Goal: Transaction & Acquisition: Download file/media

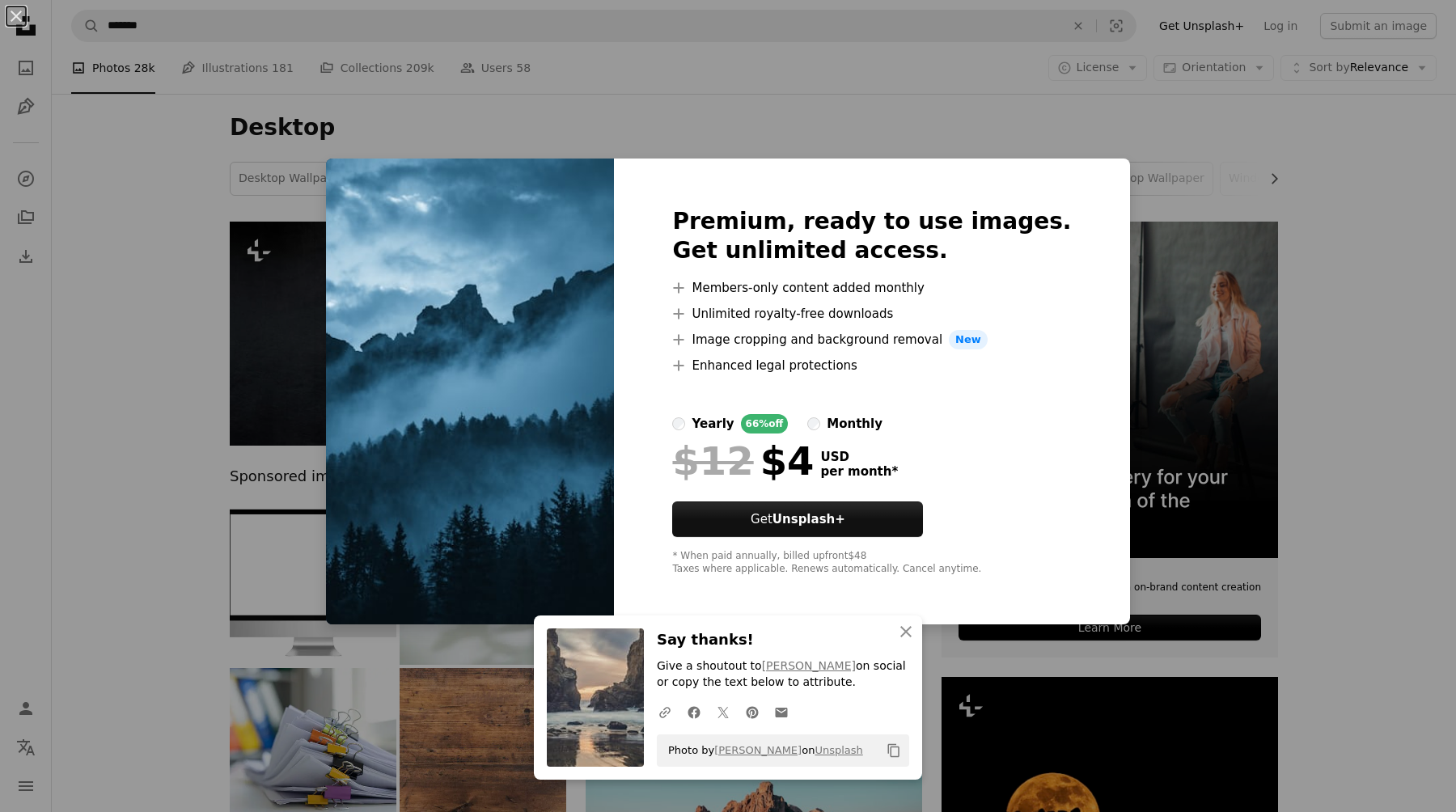
scroll to position [1035, 0]
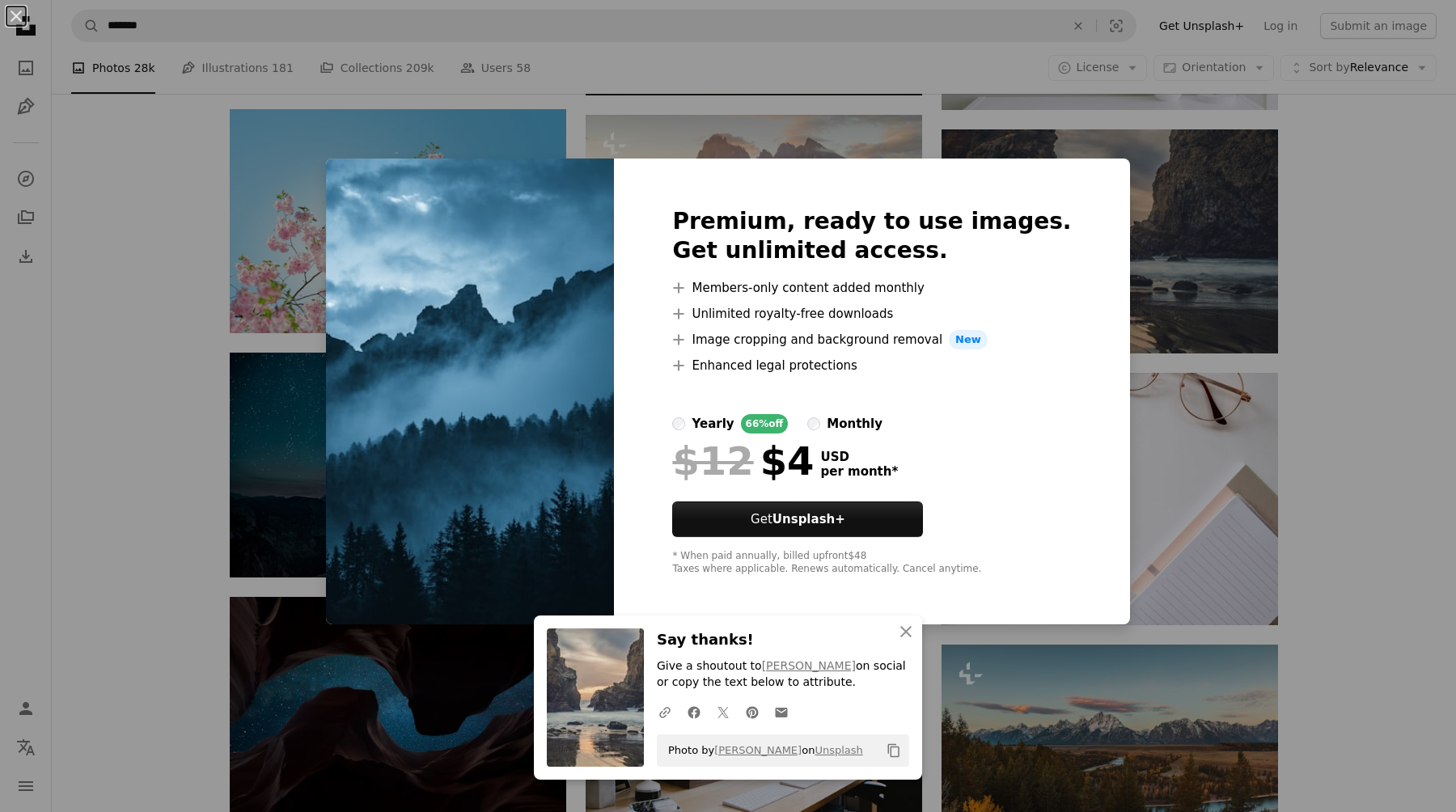
click at [218, 372] on div "An X shape Premium, ready to use images. Get unlimited access. A plus sign Memb…" at bounding box center [728, 406] width 1456 height 812
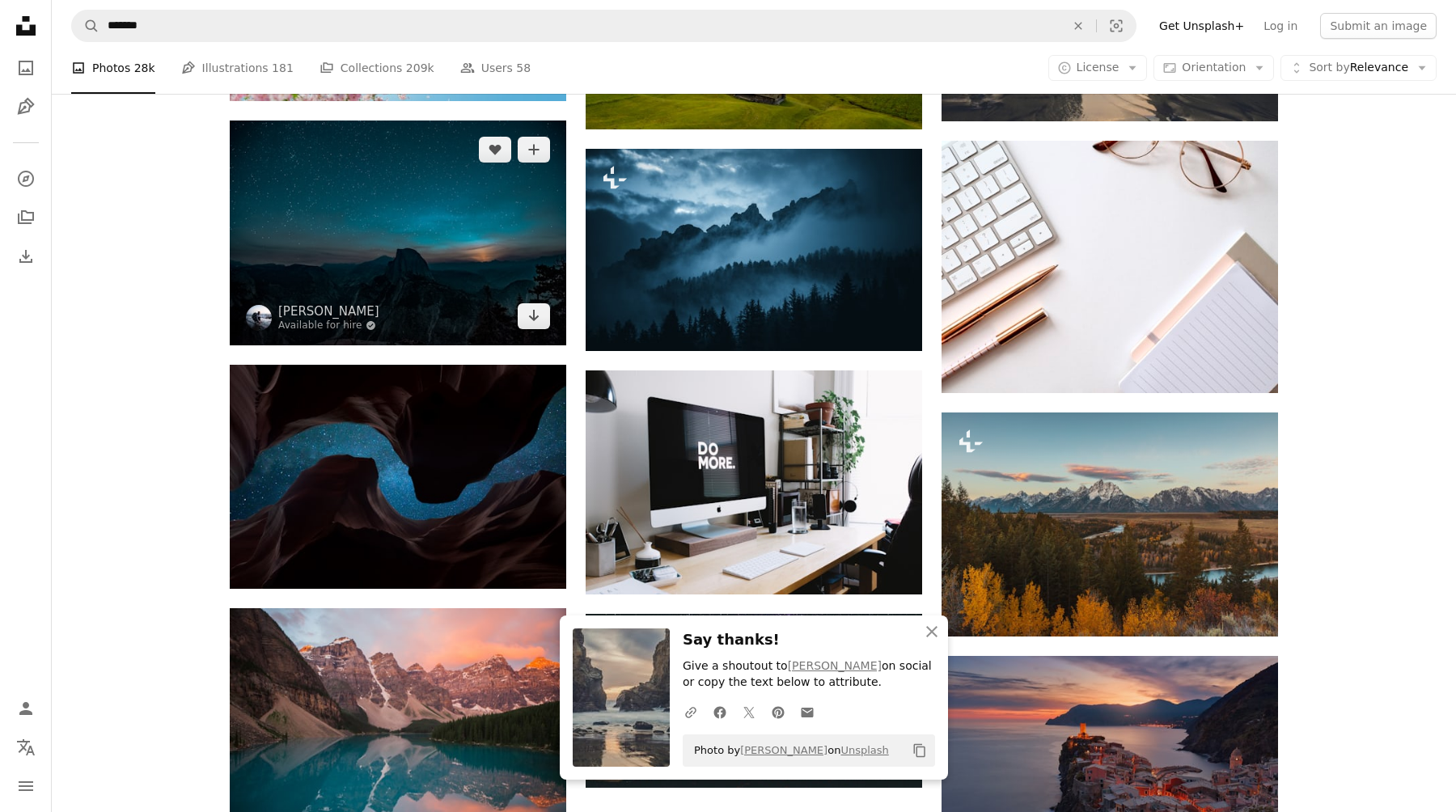
scroll to position [1295, 0]
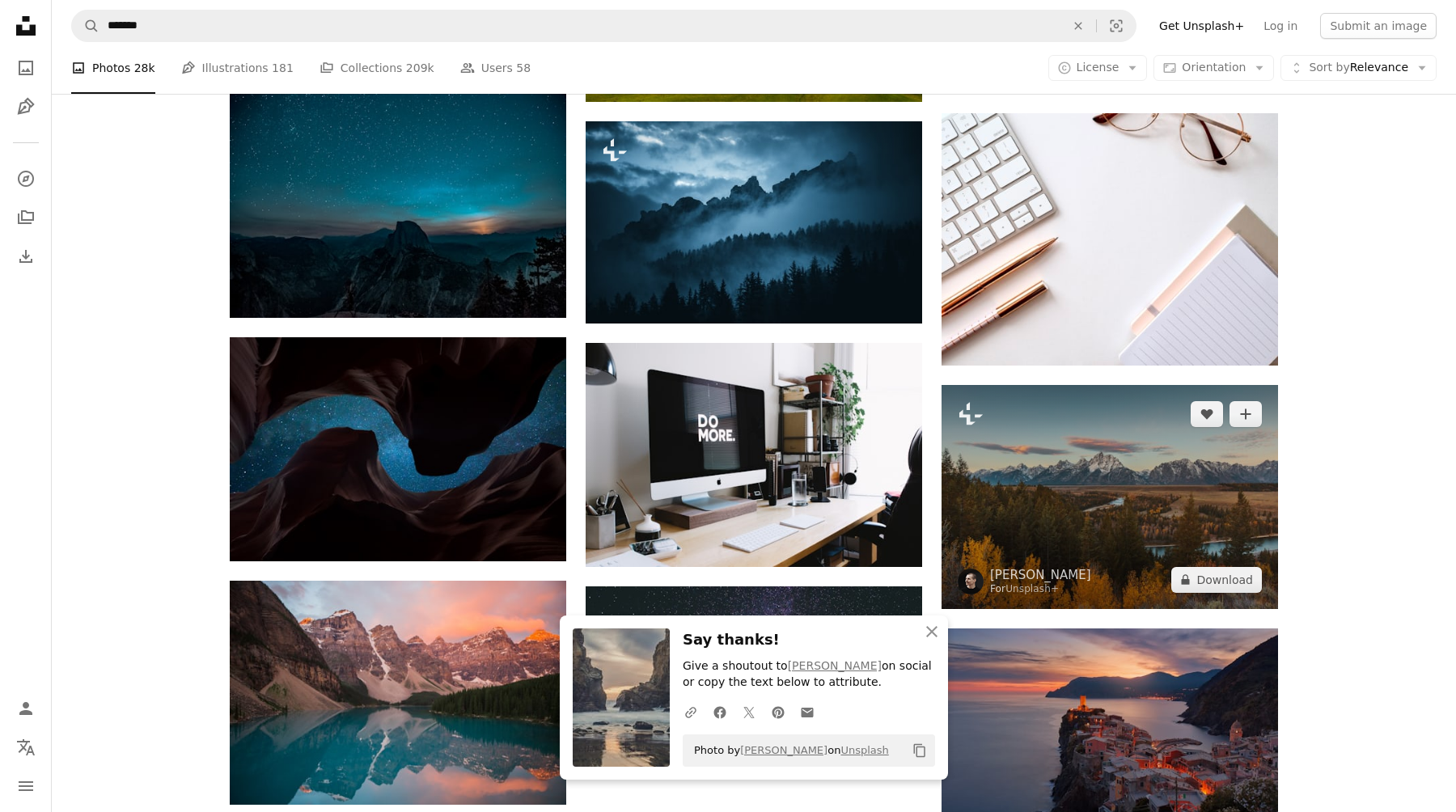
click at [964, 491] on img at bounding box center [1109, 496] width 336 height 224
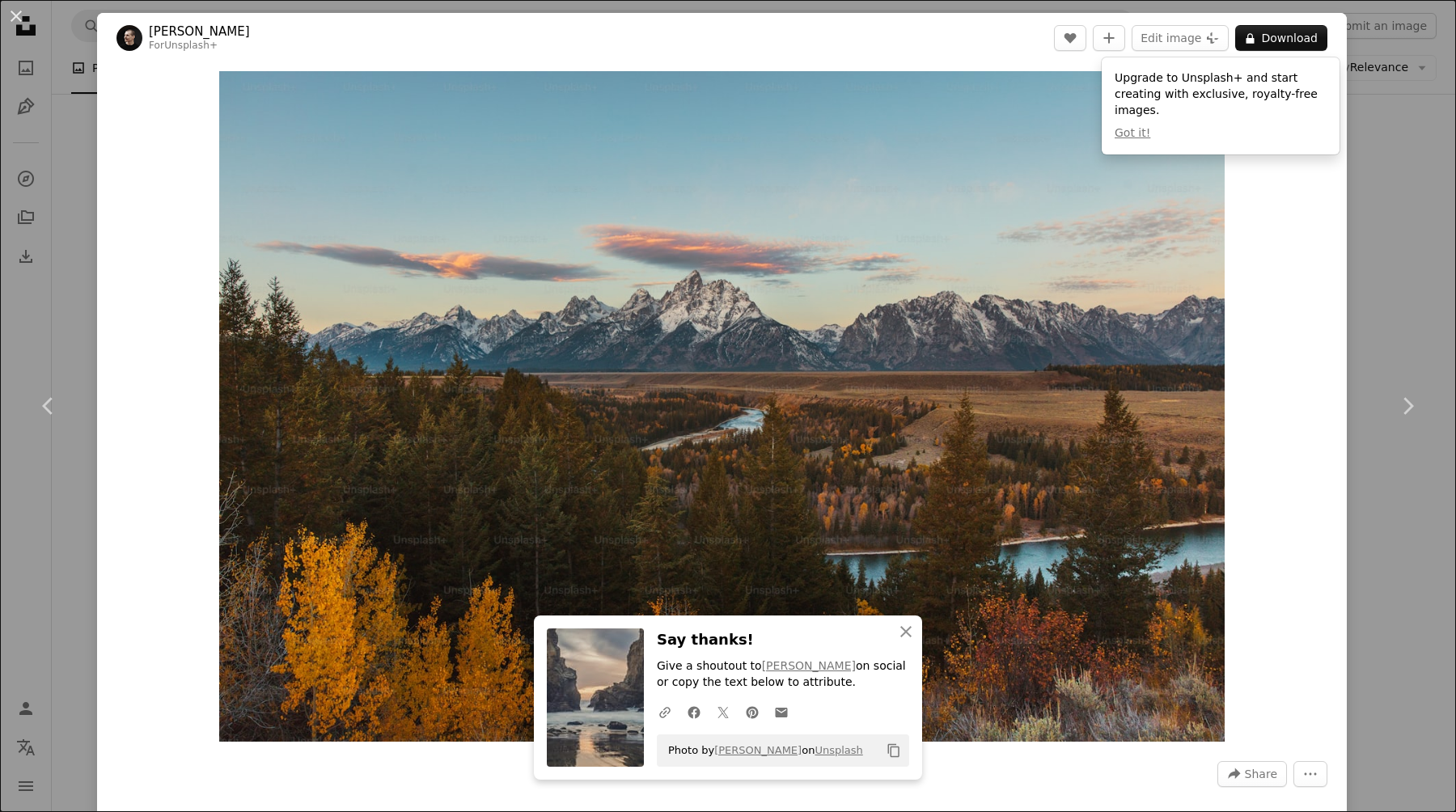
click at [1344, 527] on div "Zoom in" at bounding box center [722, 406] width 1250 height 686
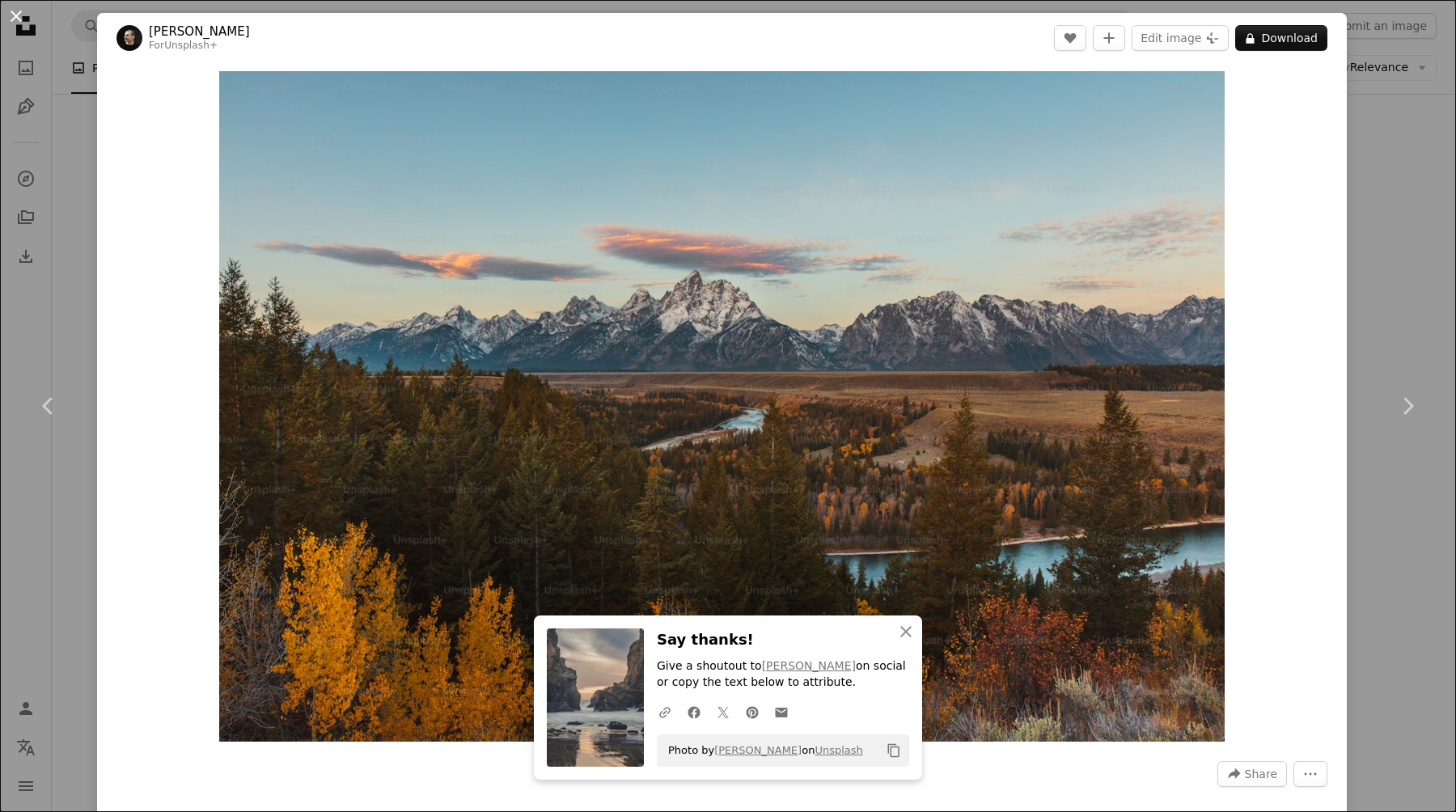
click at [13, 20] on button "An X shape" at bounding box center [16, 16] width 20 height 20
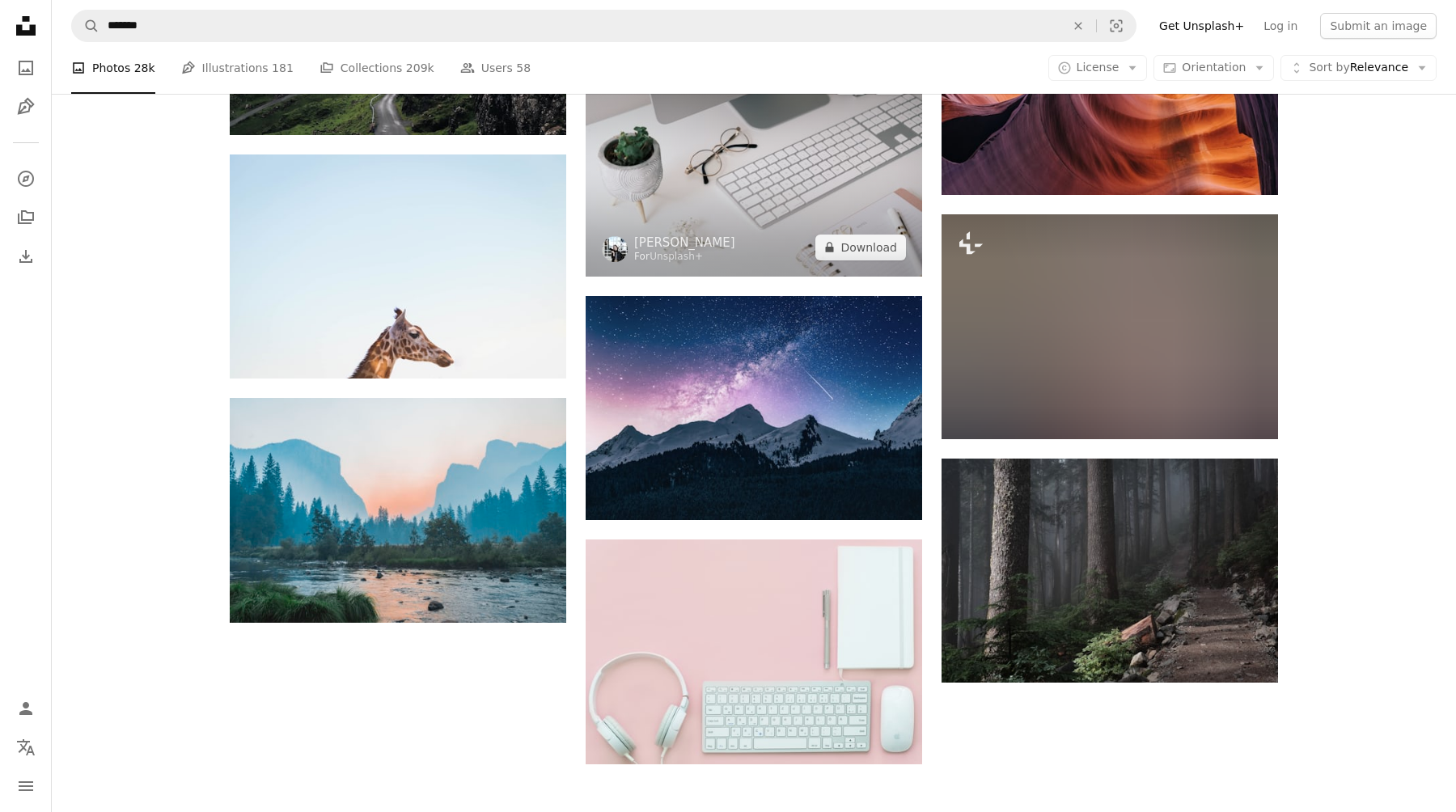
scroll to position [3233, 0]
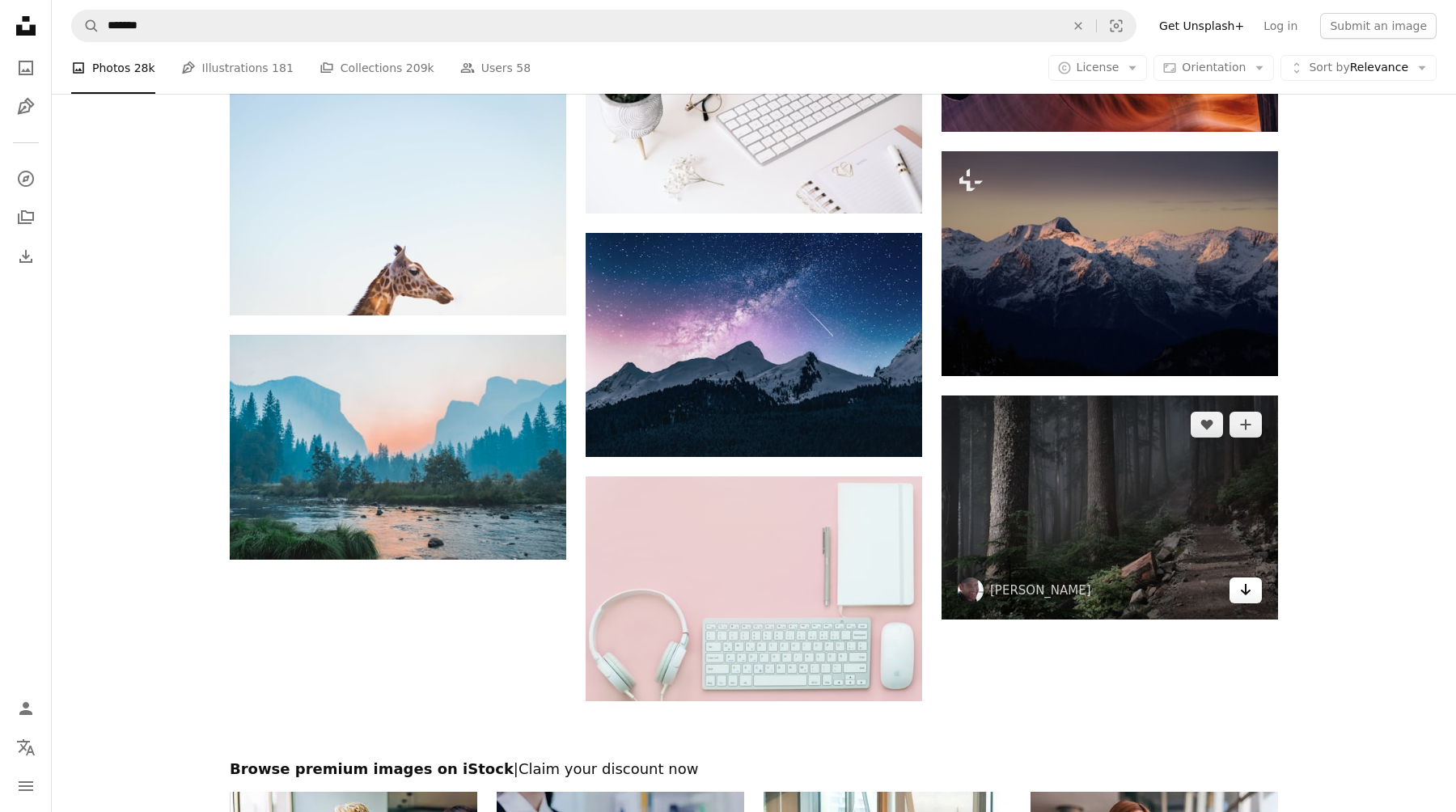
click at [1252, 600] on icon "Arrow pointing down" at bounding box center [1246, 589] width 13 height 20
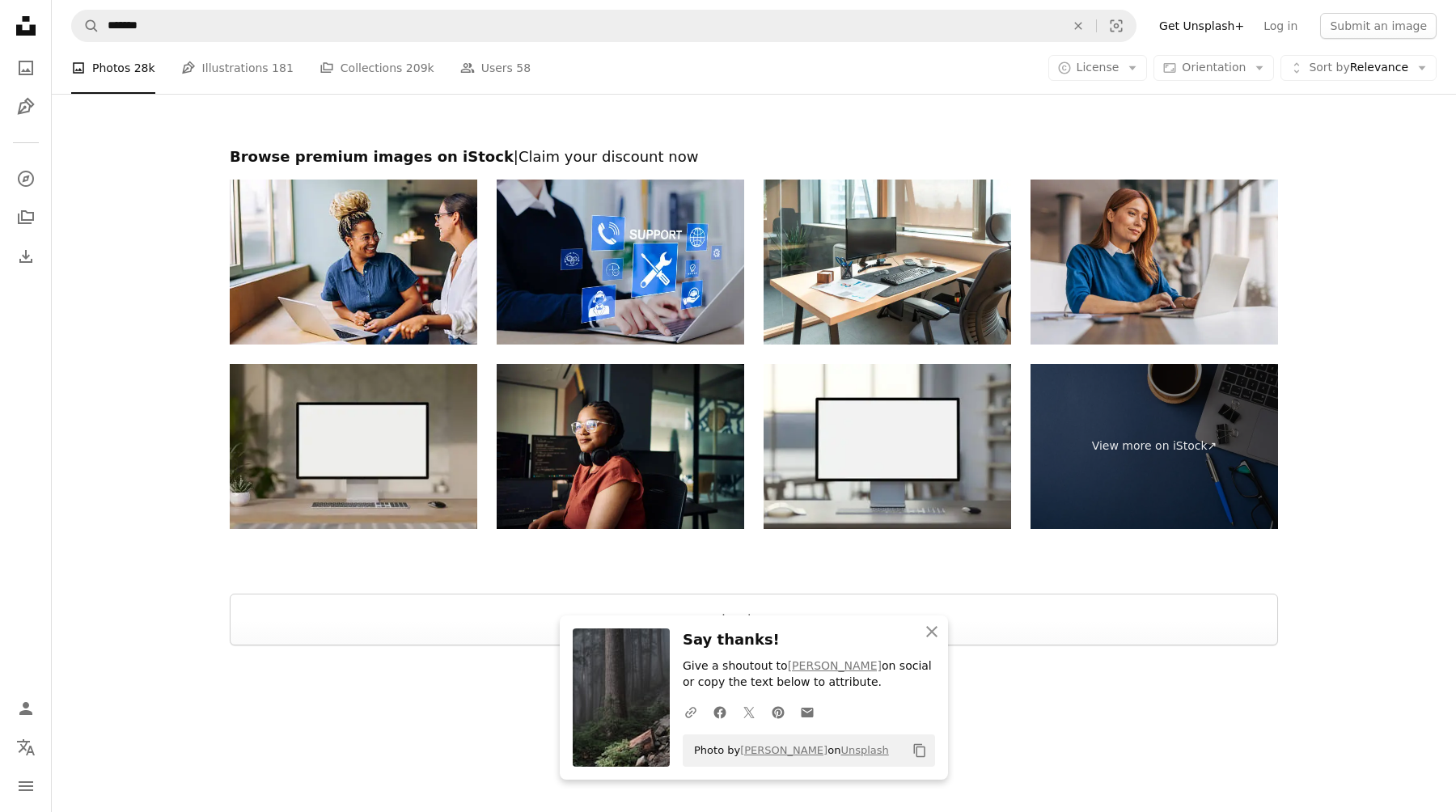
scroll to position [3864, 0]
